Goal: Navigation & Orientation: Find specific page/section

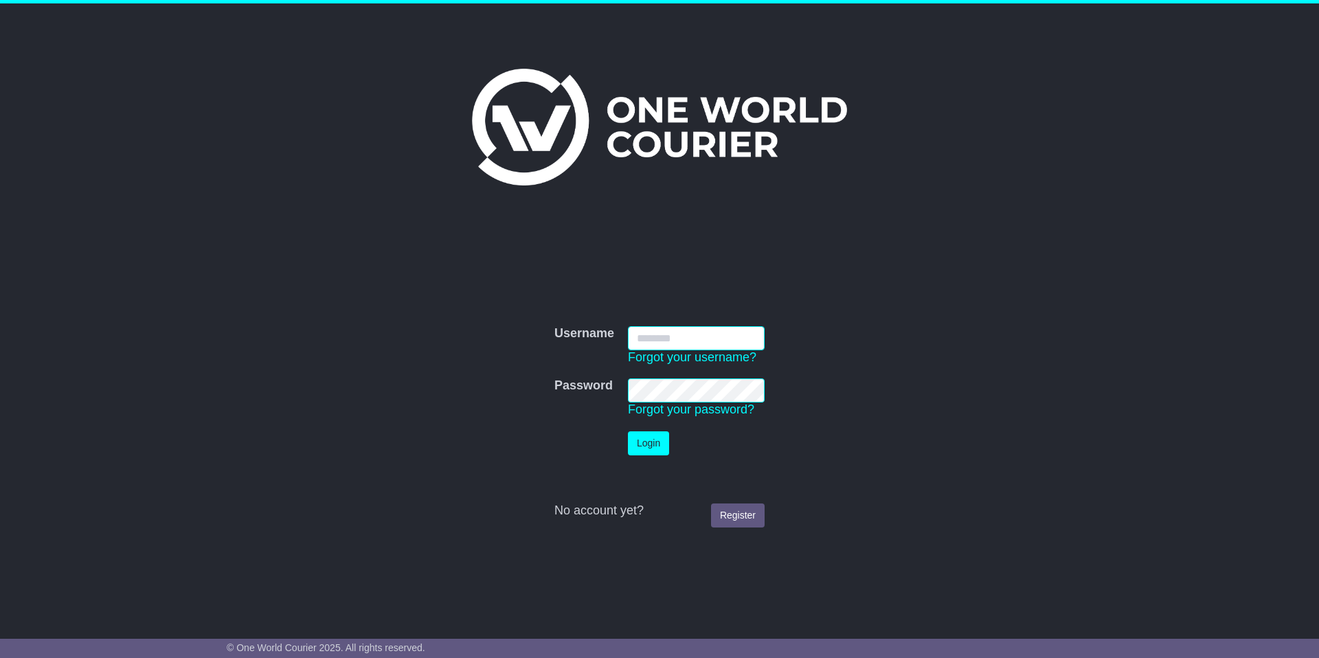
type input "**********"
click at [648, 445] on button "Login" at bounding box center [648, 443] width 41 height 24
